Goal: Information Seeking & Learning: Compare options

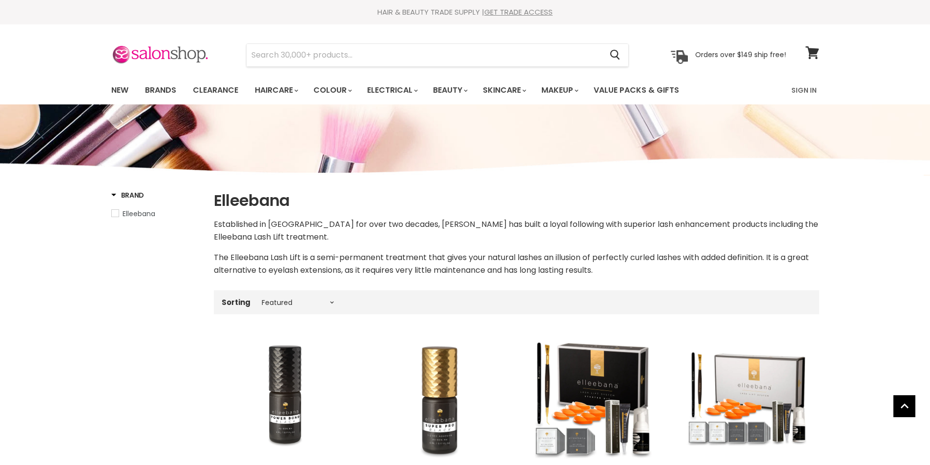
select select "manual"
click at [117, 91] on link "New" at bounding box center [120, 90] width 32 height 20
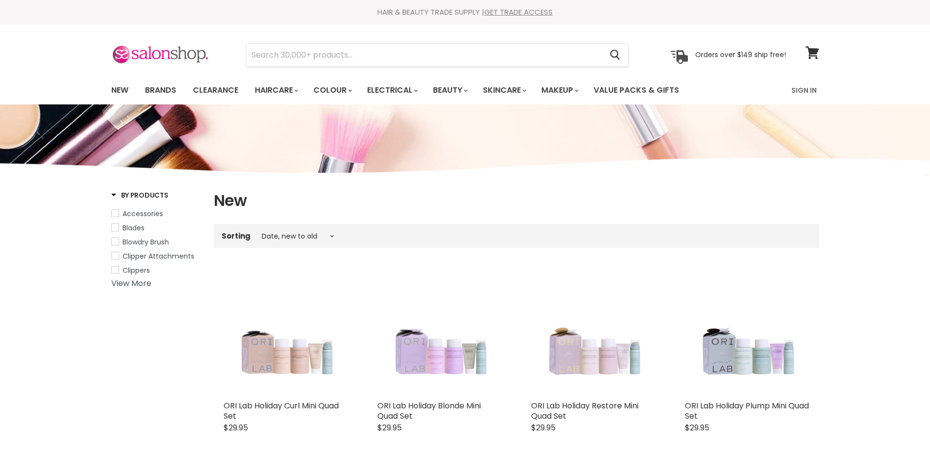
select select "created-descending"
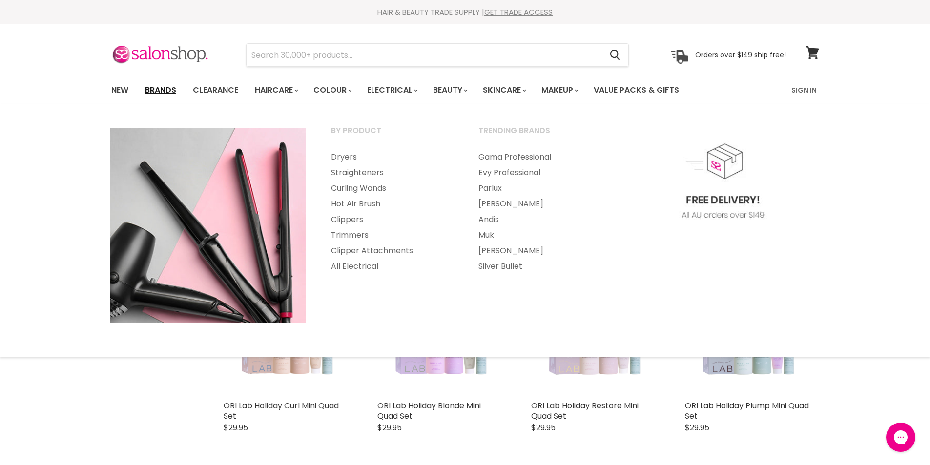
click at [163, 89] on link "Brands" at bounding box center [161, 90] width 46 height 20
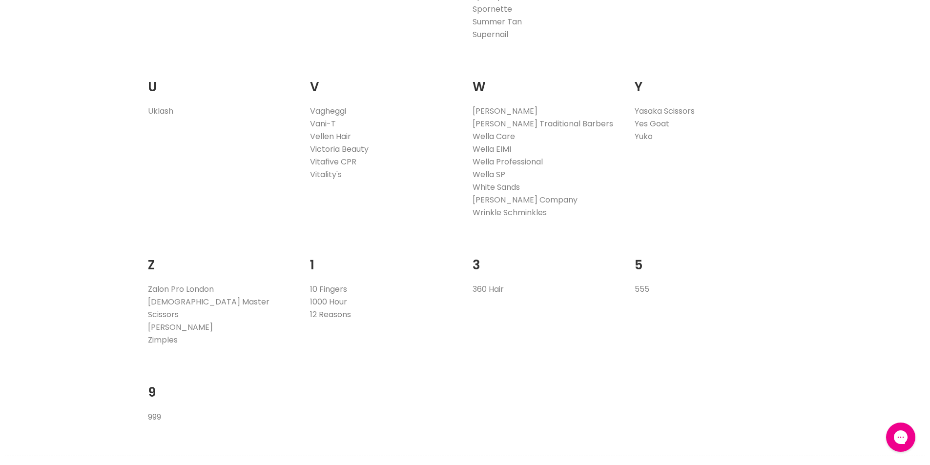
scroll to position [1952, 0]
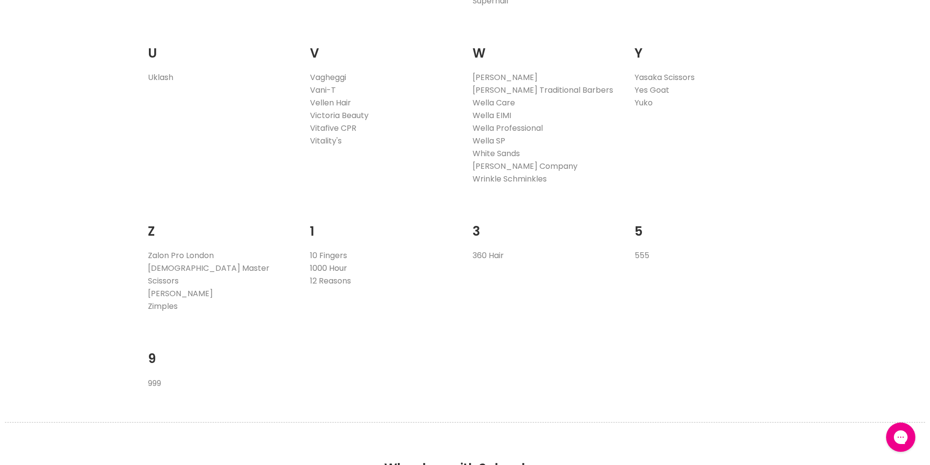
click at [339, 265] on link "1000 Hour" at bounding box center [328, 268] width 37 height 11
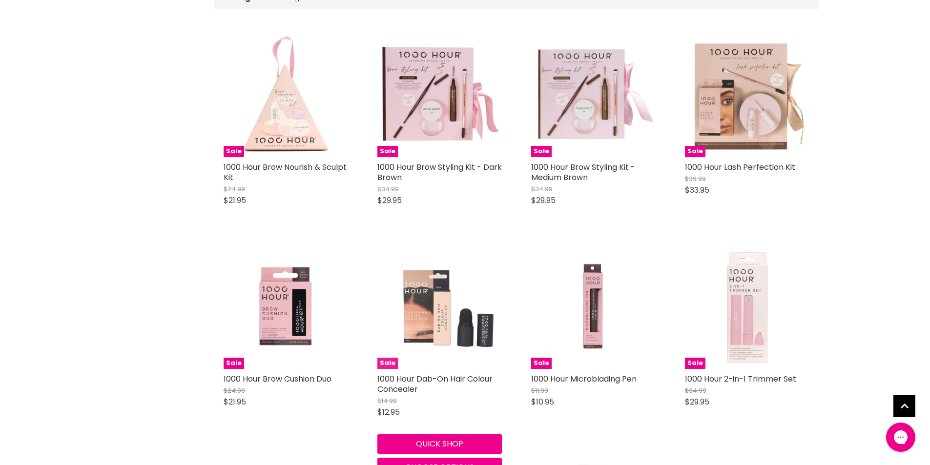
click at [442, 324] on img "Main content" at bounding box center [439, 307] width 124 height 124
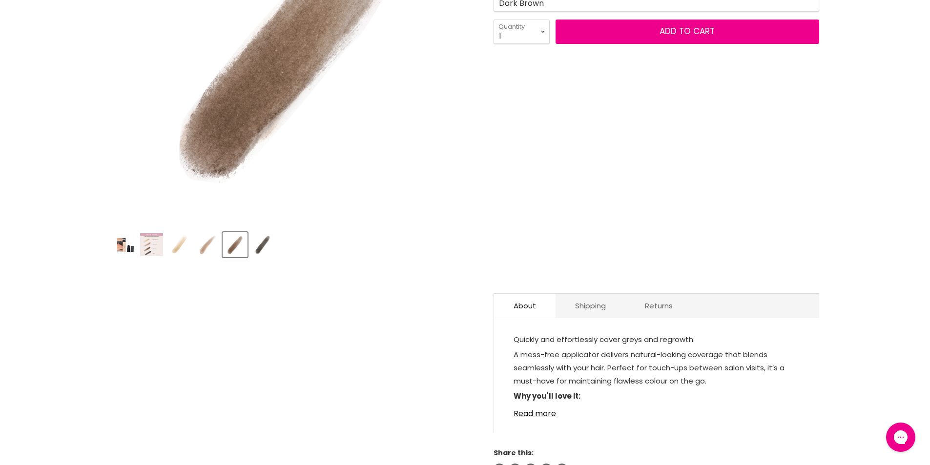
scroll to position [293, 0]
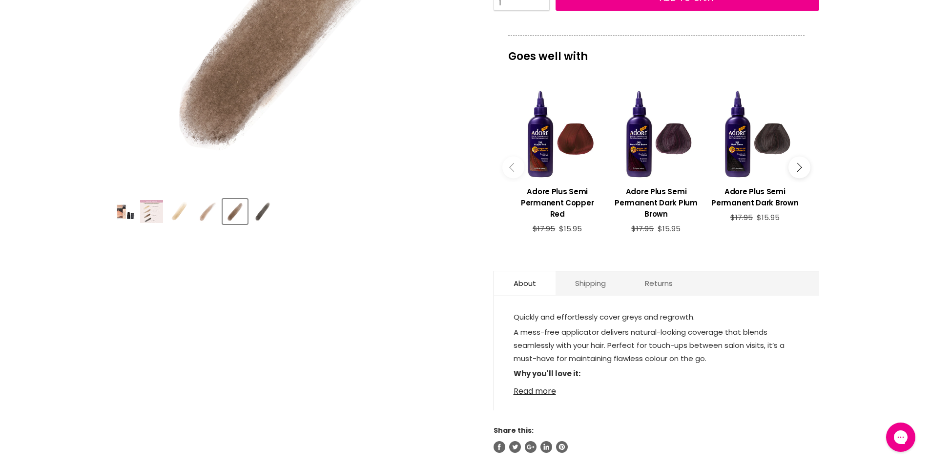
click at [532, 386] on link "Read more" at bounding box center [656, 388] width 286 height 15
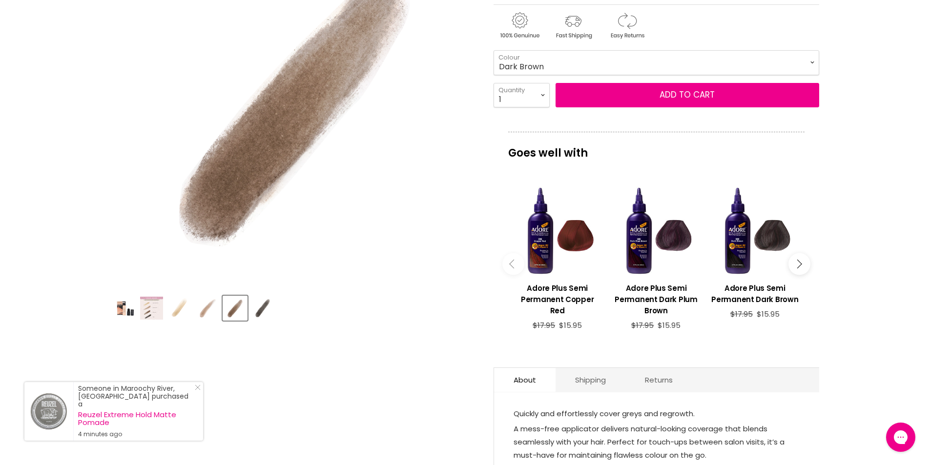
scroll to position [195, 0]
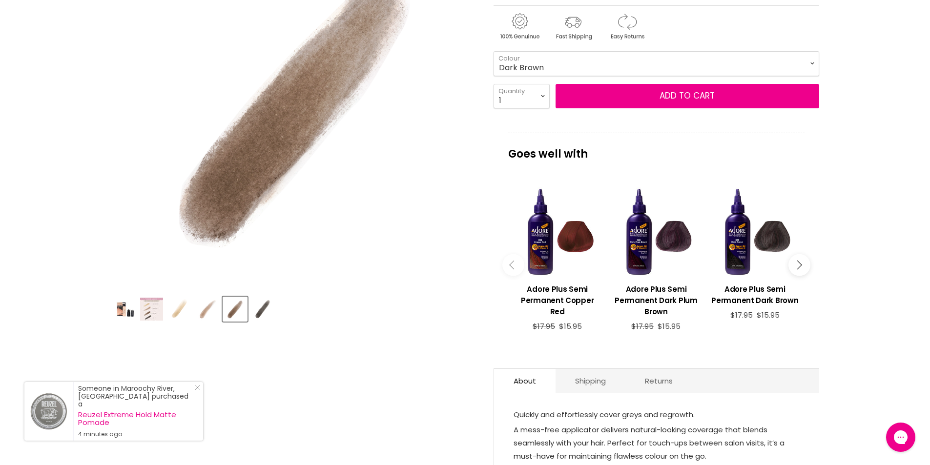
click at [130, 306] on img "Product thumbnails" at bounding box center [123, 309] width 23 height 23
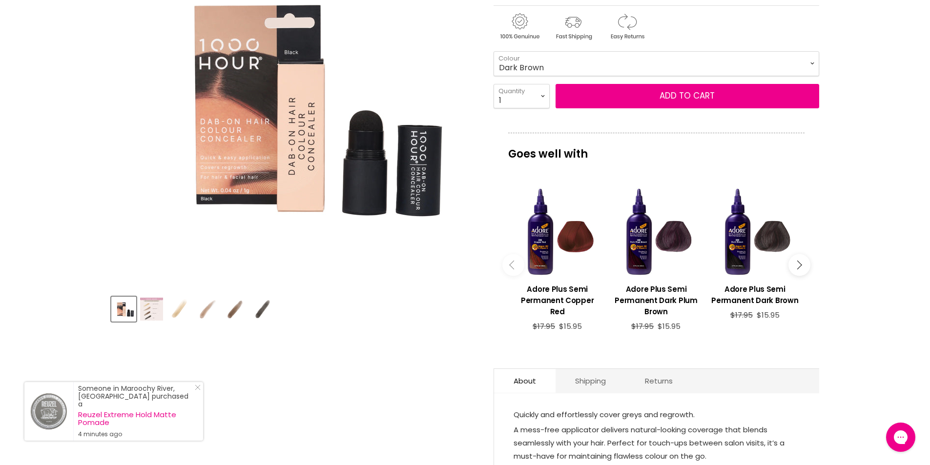
click at [146, 308] on img "Product thumbnails" at bounding box center [151, 309] width 23 height 23
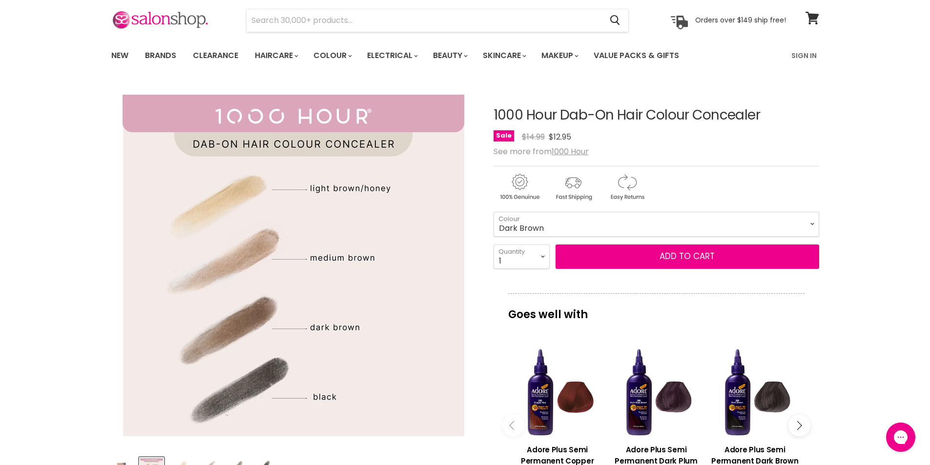
scroll to position [0, 0]
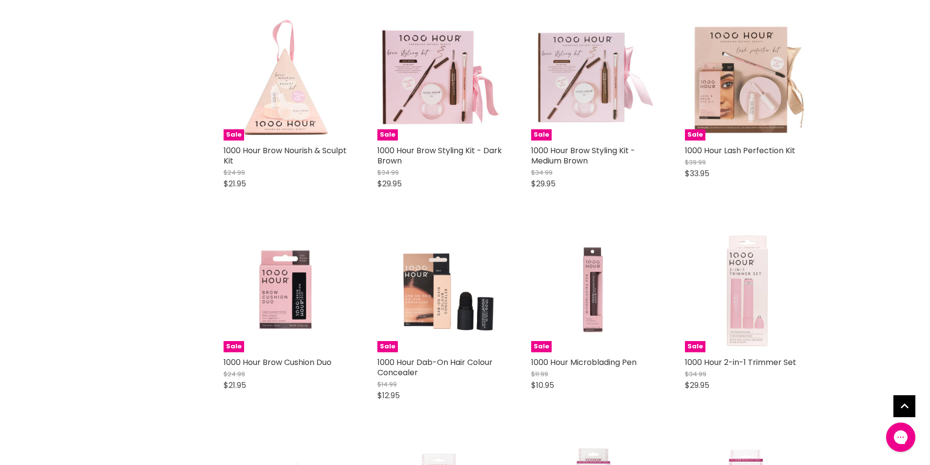
scroll to position [332, 0]
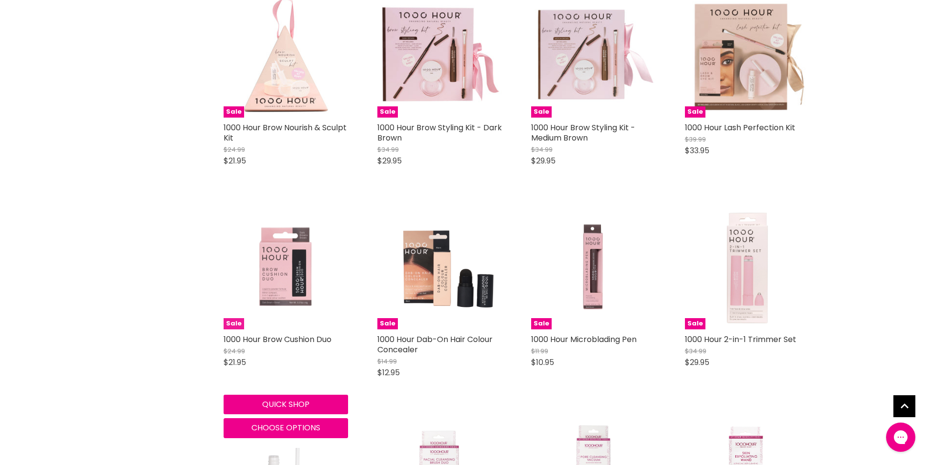
click at [283, 274] on img "Main content" at bounding box center [286, 267] width 124 height 124
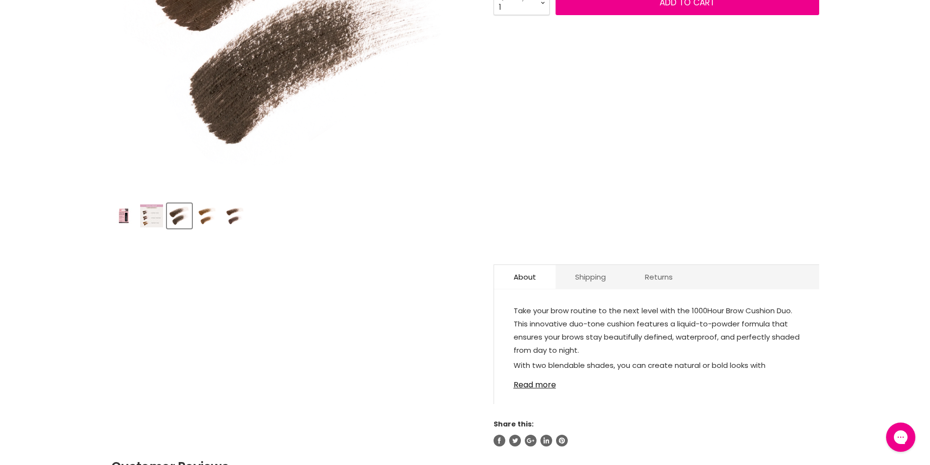
scroll to position [293, 0]
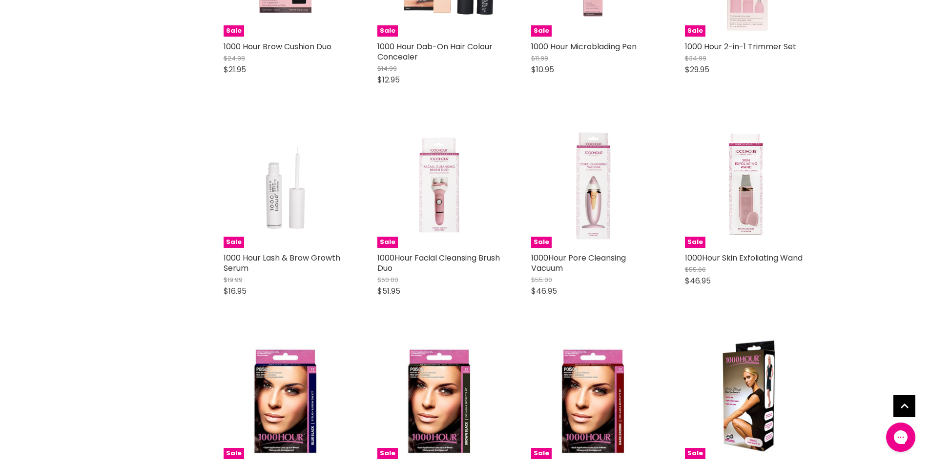
scroll to position [527, 0]
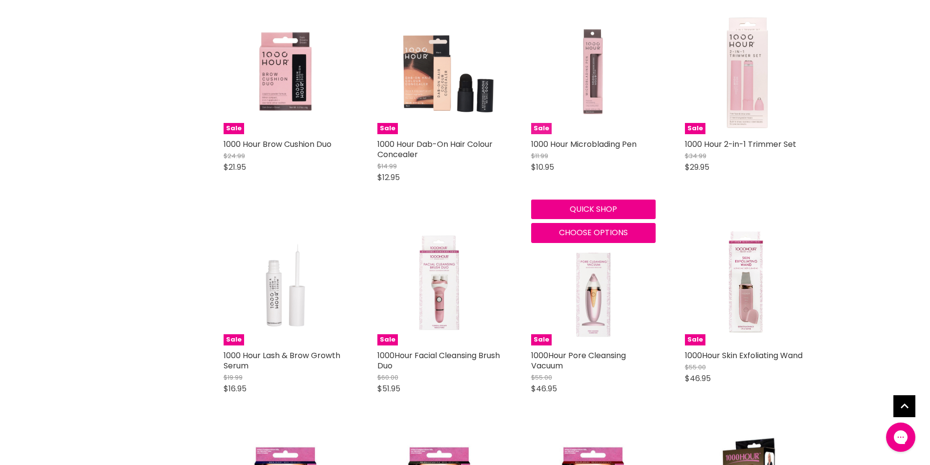
click at [590, 72] on img "Main content" at bounding box center [593, 72] width 124 height 124
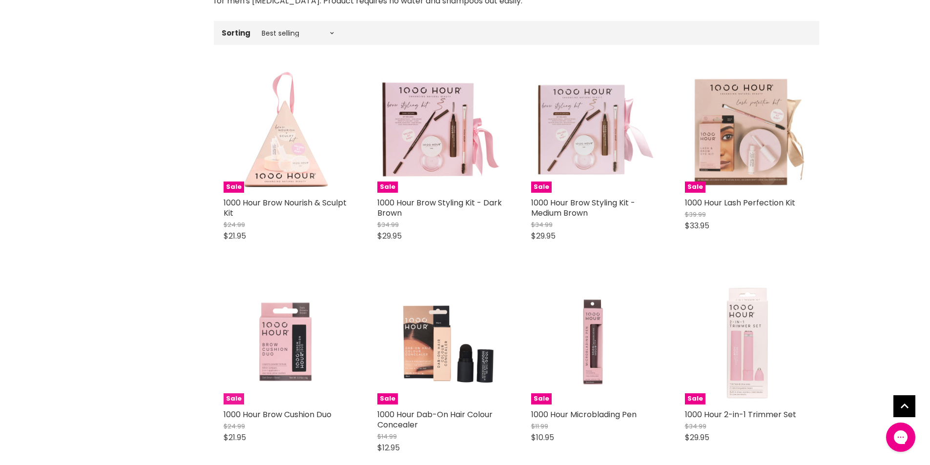
scroll to position [234, 0]
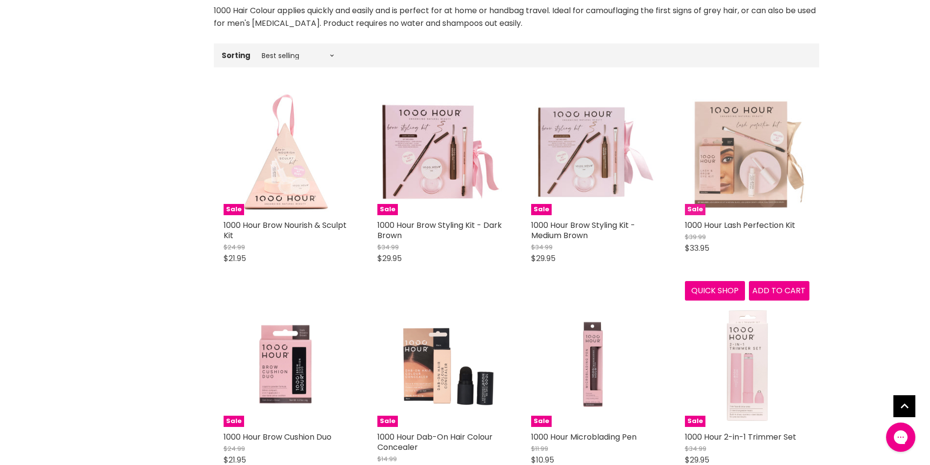
click at [765, 167] on img "Main content" at bounding box center [747, 153] width 124 height 124
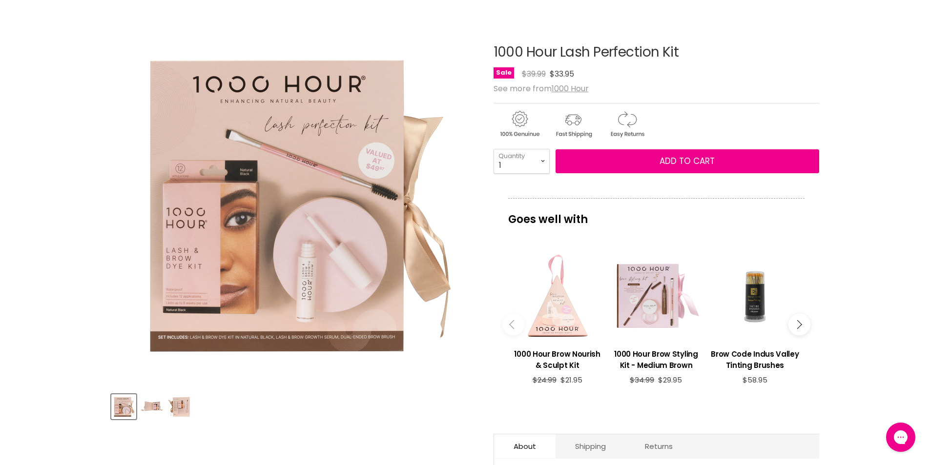
click at [157, 406] on img "Product thumbnails" at bounding box center [151, 406] width 23 height 23
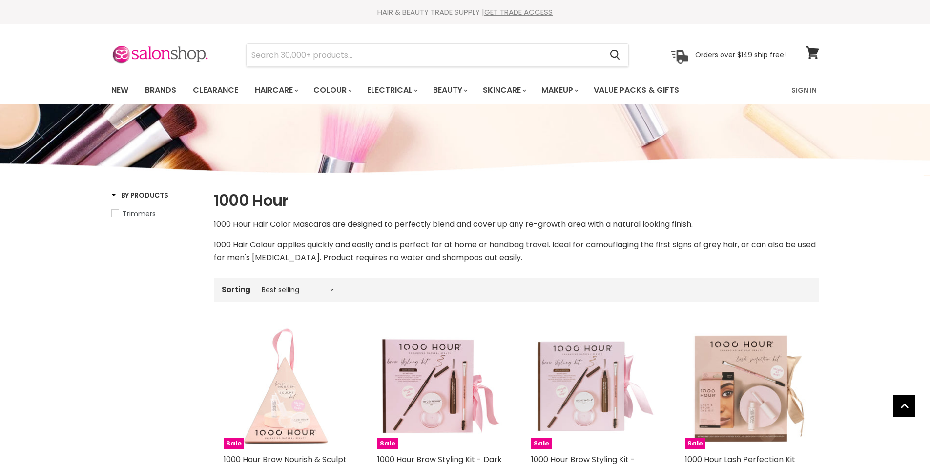
scroll to position [315, 0]
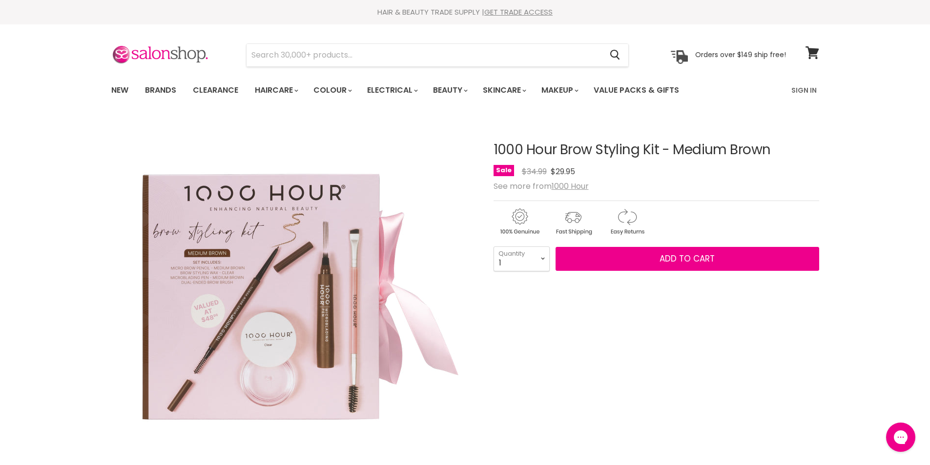
scroll to position [98, 0]
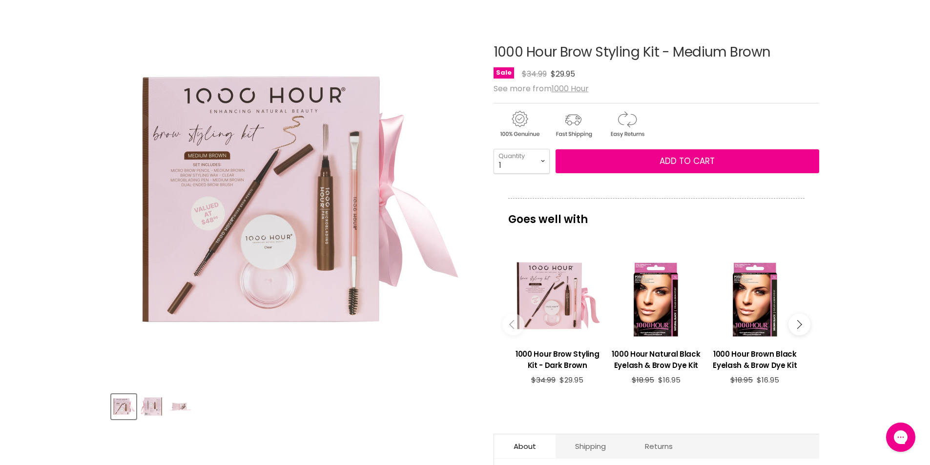
click at [146, 407] on img "Product thumbnails" at bounding box center [151, 406] width 23 height 23
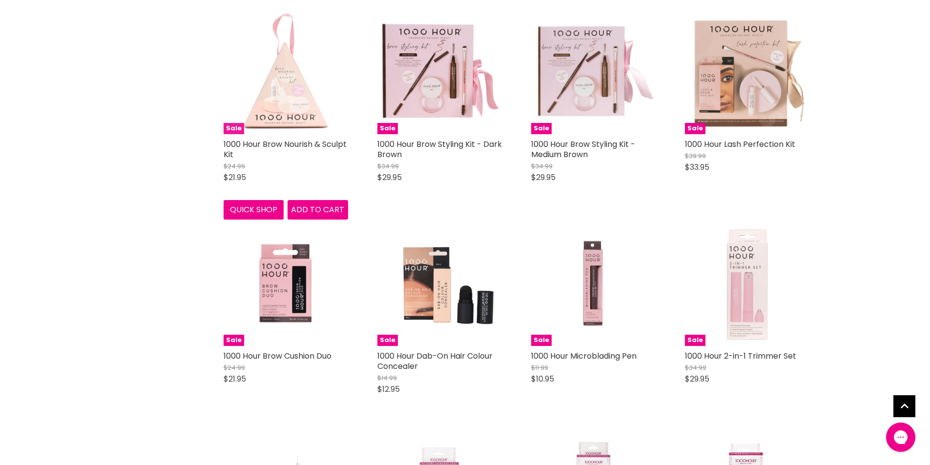
click at [277, 90] on img "Main content" at bounding box center [286, 72] width 124 height 124
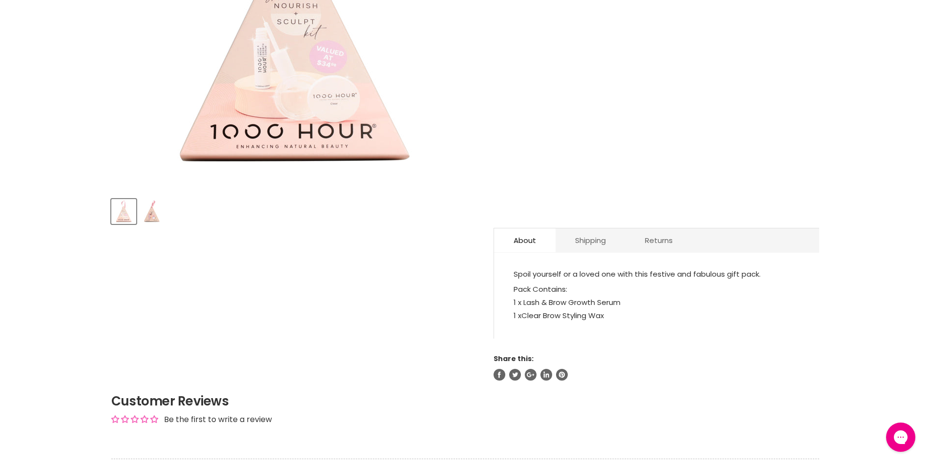
click at [144, 211] on img "Product thumbnails" at bounding box center [151, 211] width 23 height 23
